Goal: Browse casually: Explore the website without a specific task or goal

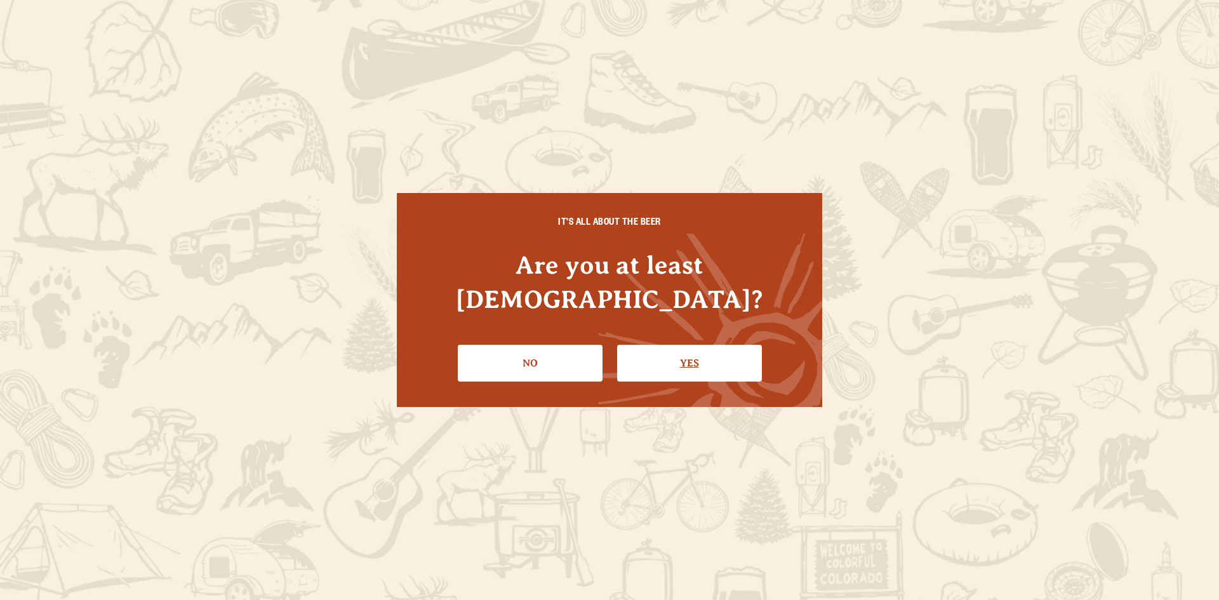
click at [677, 354] on link "Yes" at bounding box center [689, 363] width 145 height 37
